Goal: Check status: Check status

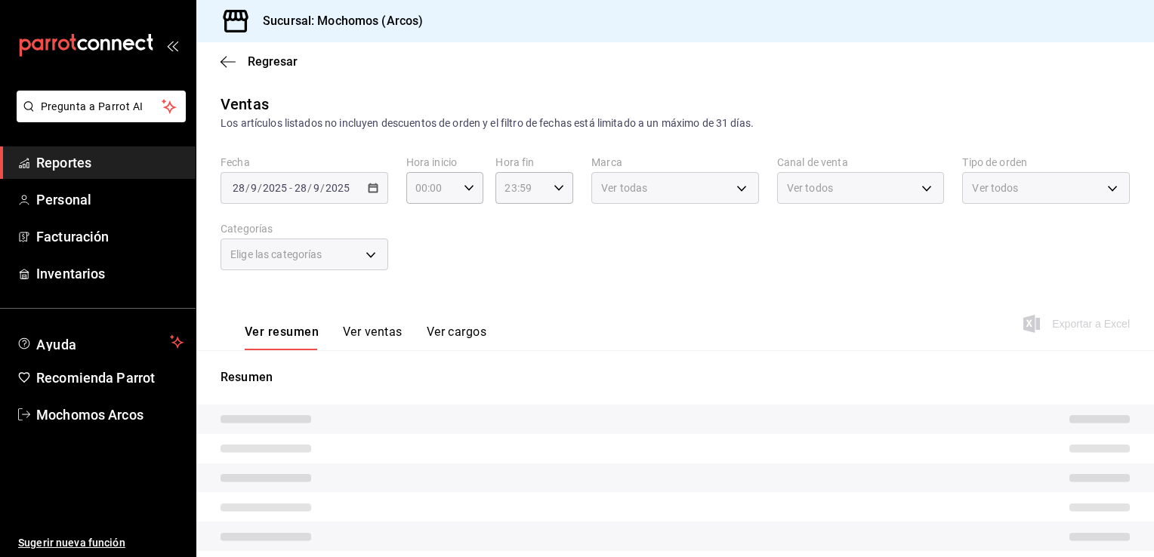
type input "78dcea9d-0226-4a72-8dbe-4ec0b47d6941,3e6ec714-4274-4da9-9c3c-efaa5a45eb4d,3615b…"
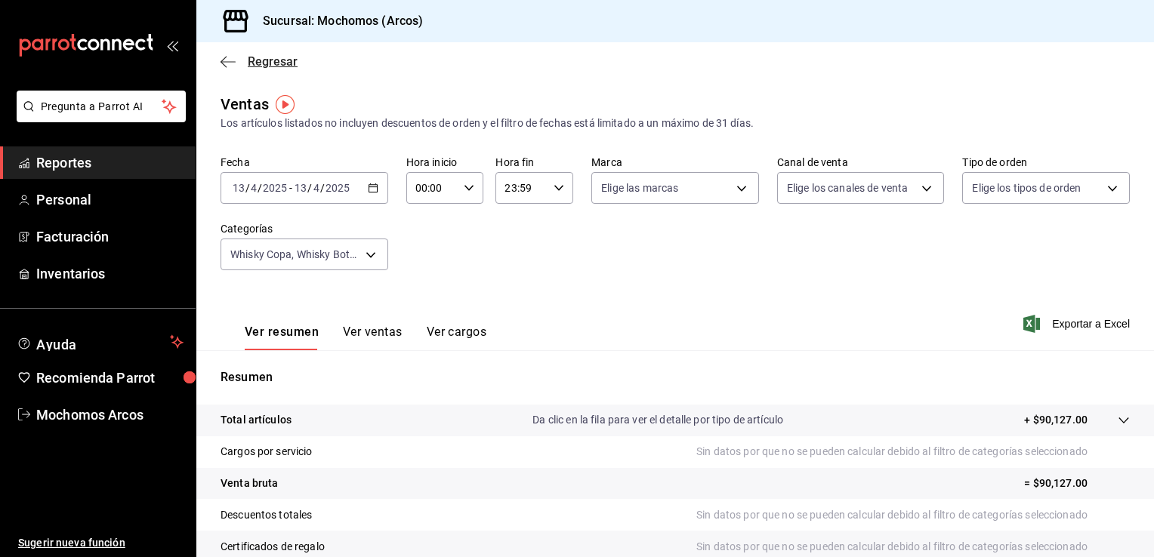
click at [230, 60] on icon "button" at bounding box center [227, 62] width 15 height 14
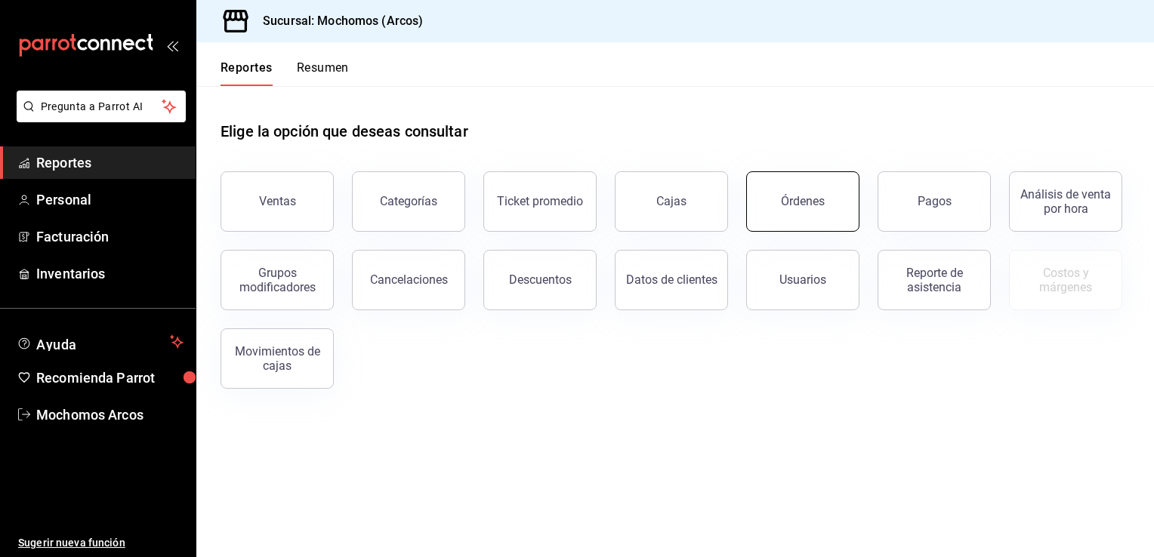
click at [804, 204] on div "Órdenes" at bounding box center [803, 201] width 44 height 14
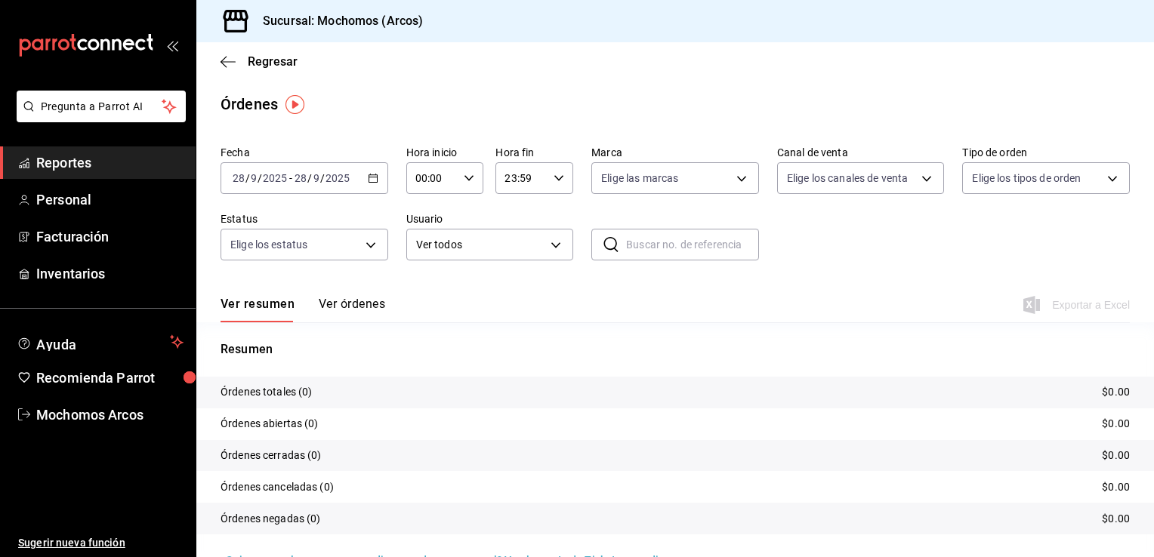
click at [370, 176] on icon "button" at bounding box center [373, 178] width 11 height 11
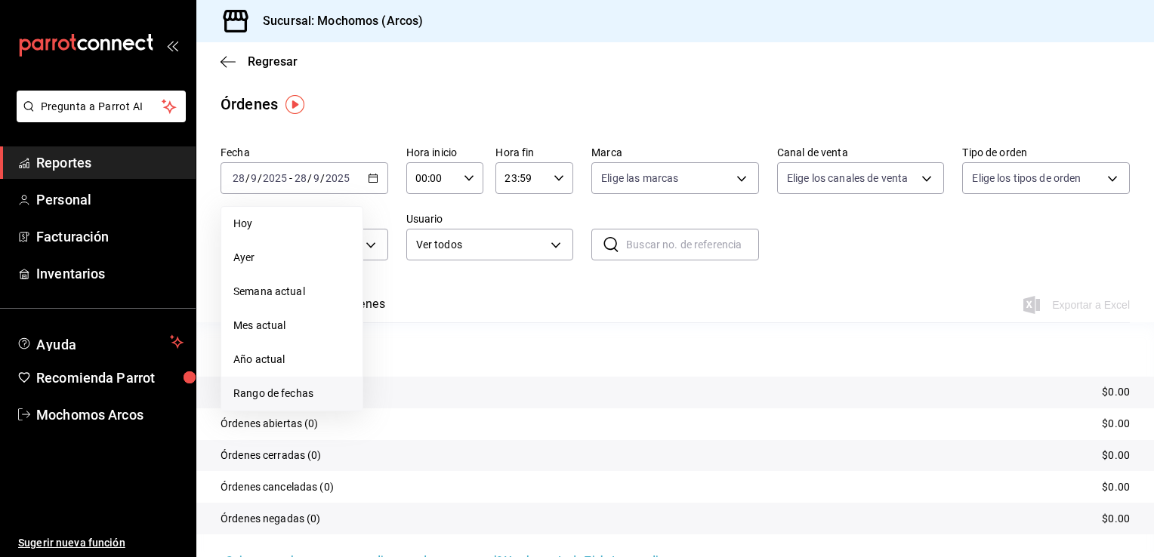
click at [289, 391] on span "Rango de fechas" at bounding box center [291, 394] width 117 height 16
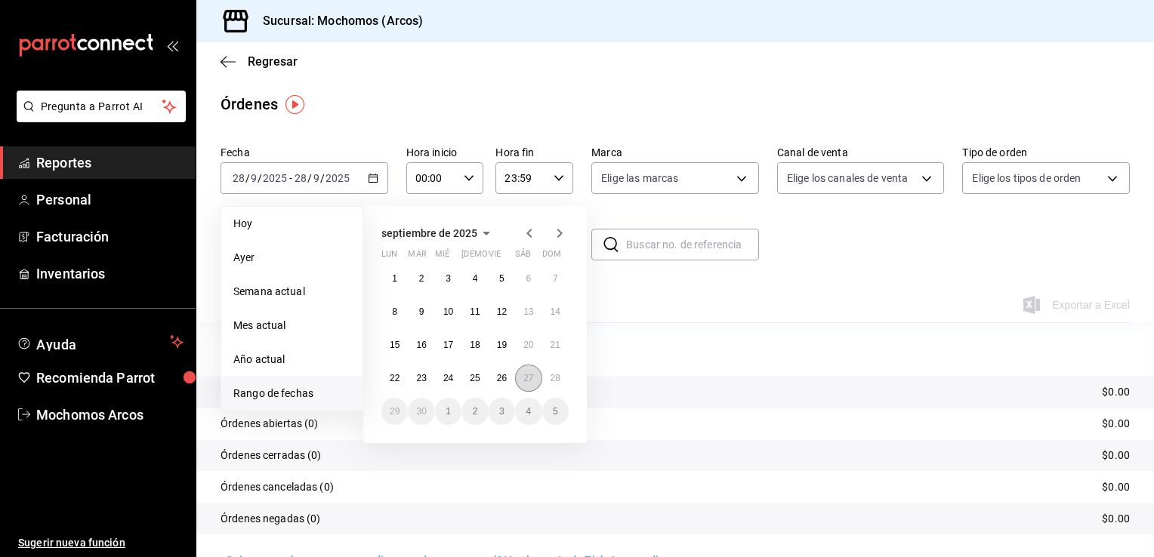
click at [526, 375] on abbr "27" at bounding box center [528, 378] width 10 height 11
click at [549, 375] on button "28" at bounding box center [555, 378] width 26 height 27
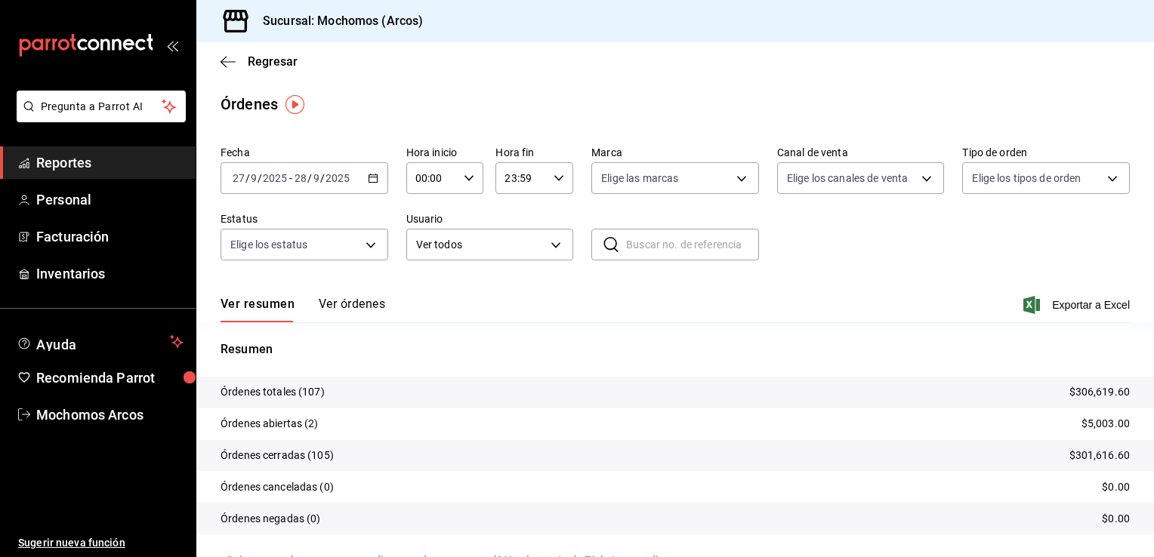
click at [464, 177] on icon "button" at bounding box center [469, 178] width 11 height 11
click at [423, 245] on span "05" at bounding box center [423, 245] width 14 height 12
type input "05:00"
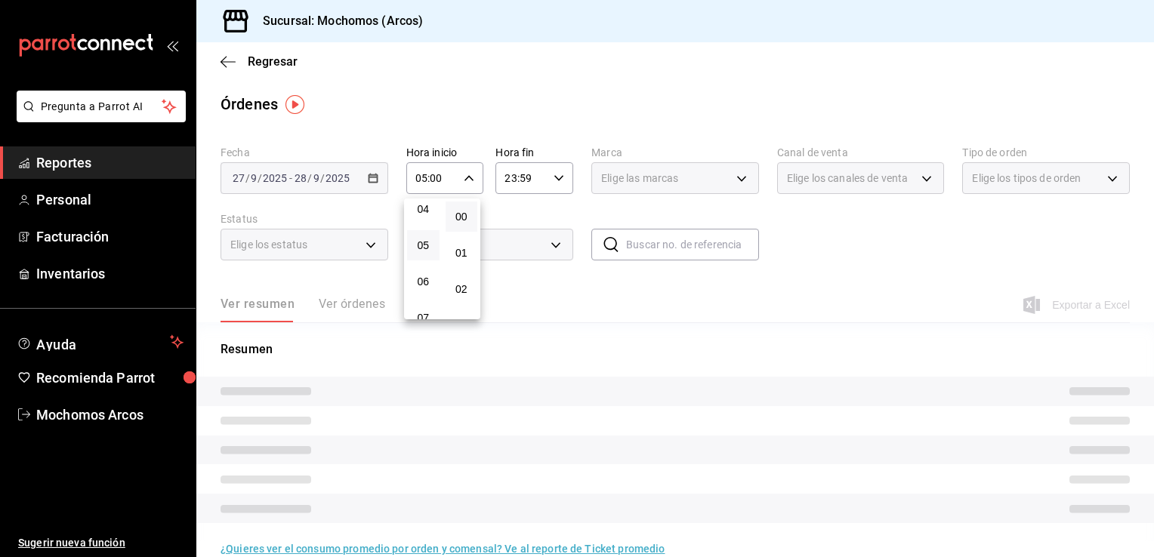
click at [557, 176] on div at bounding box center [577, 278] width 1154 height 557
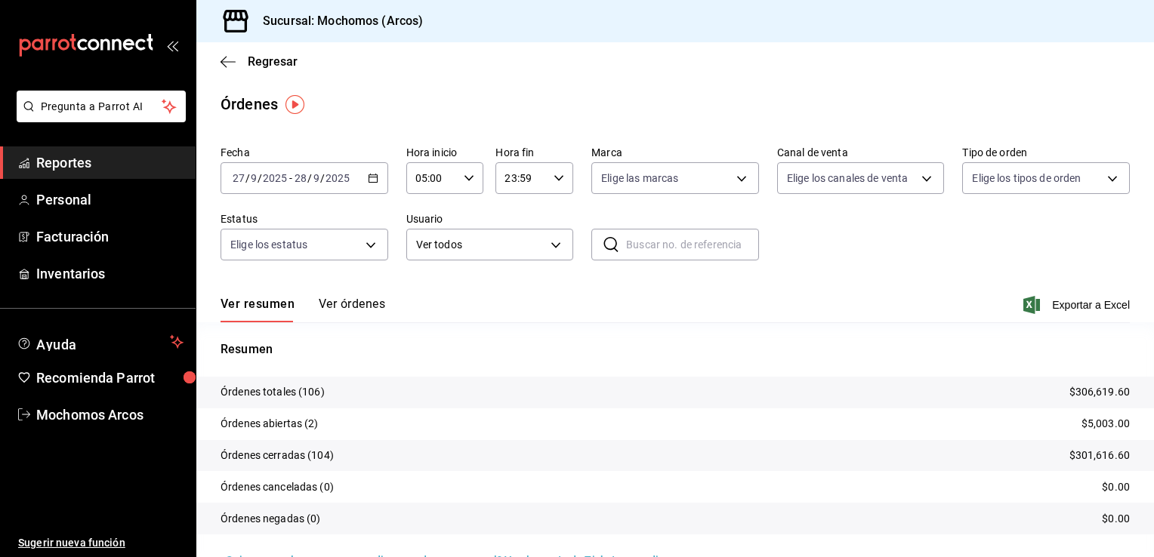
click at [555, 176] on icon "button" at bounding box center [558, 178] width 11 height 11
click at [867, 278] on div at bounding box center [577, 278] width 1154 height 557
